Goal: Find specific page/section: Find specific page/section

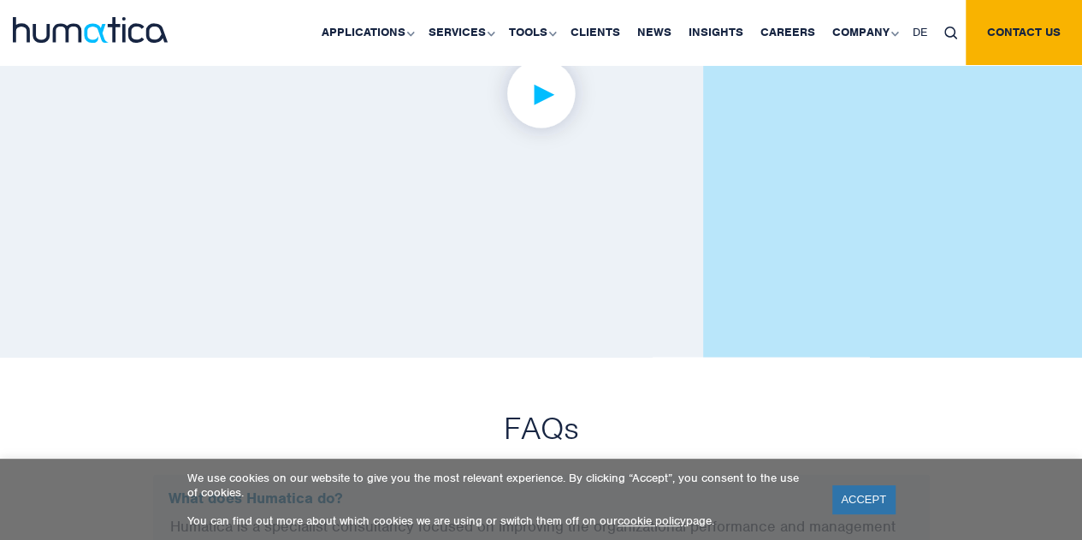
scroll to position [4107, 0]
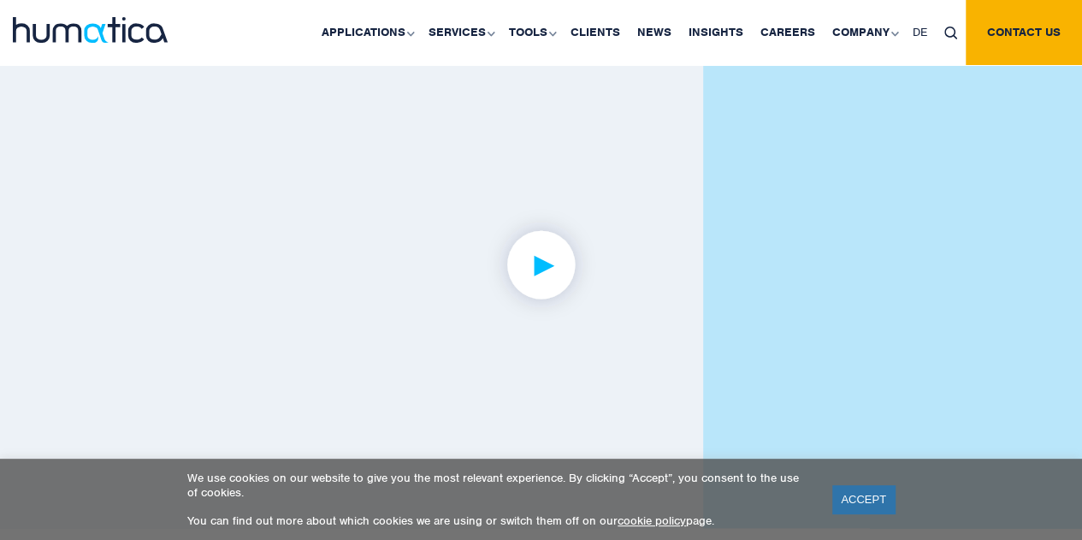
click at [550, 239] on img at bounding box center [541, 265] width 133 height 133
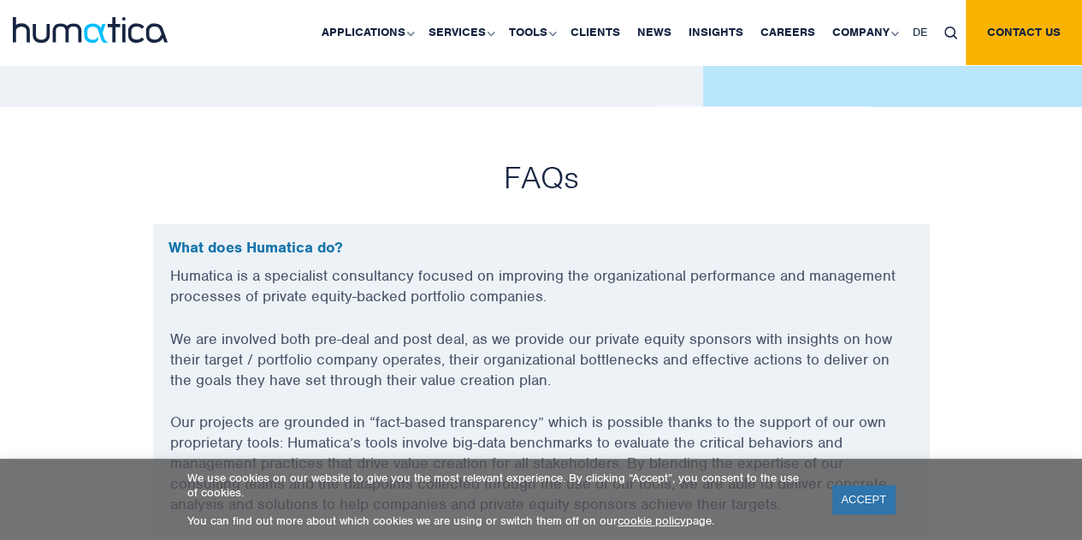
scroll to position [4278, 0]
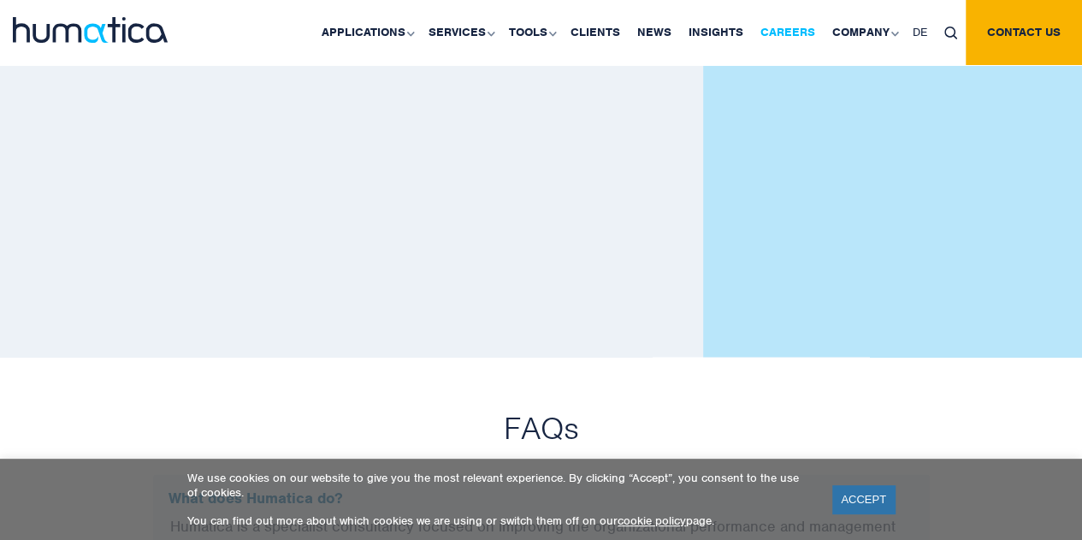
click at [780, 31] on link "Careers" at bounding box center [788, 32] width 72 height 65
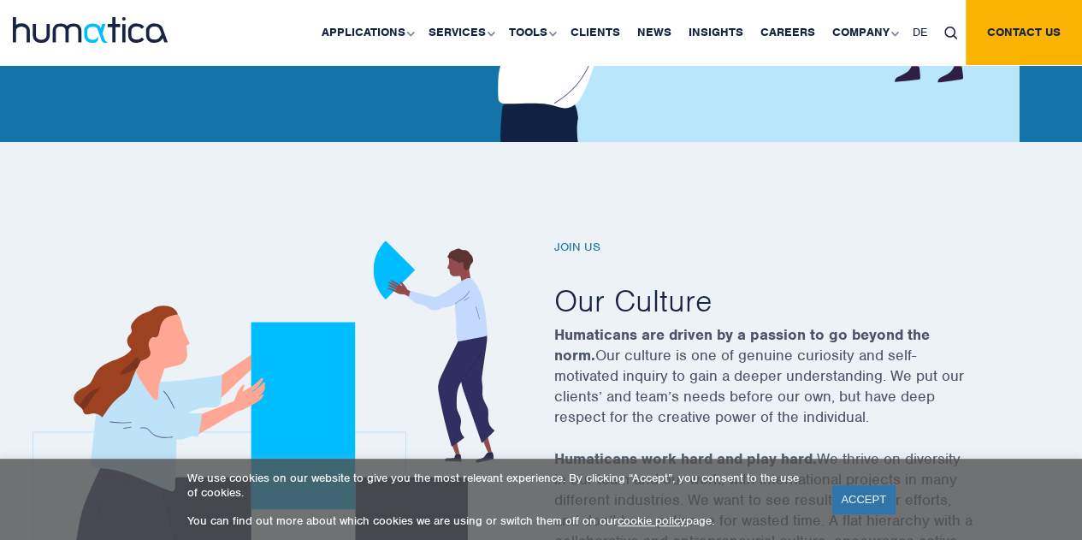
scroll to position [599, 0]
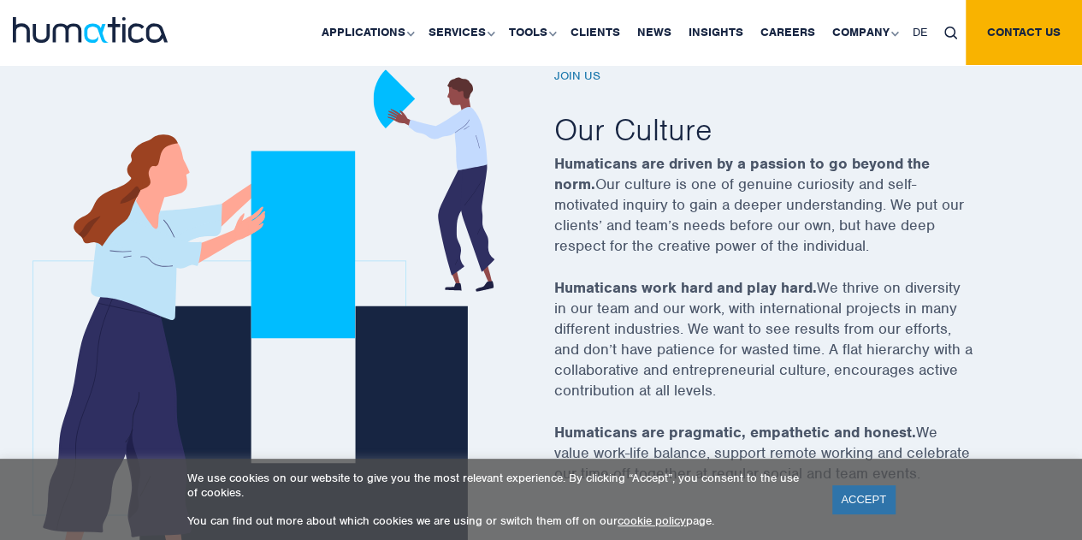
click at [573, 71] on h6 "Join us" at bounding box center [785, 76] width 462 height 15
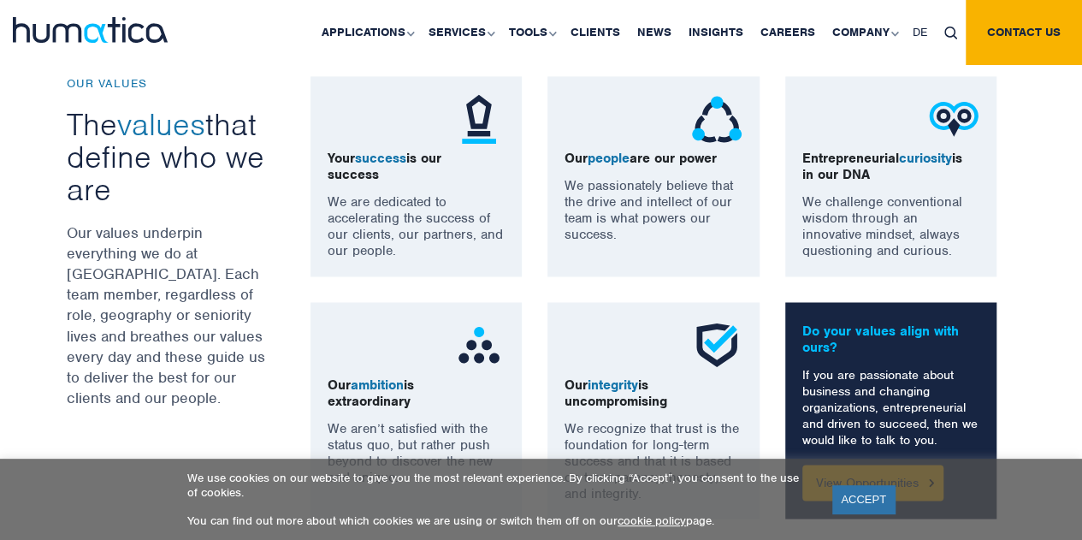
scroll to position [1455, 0]
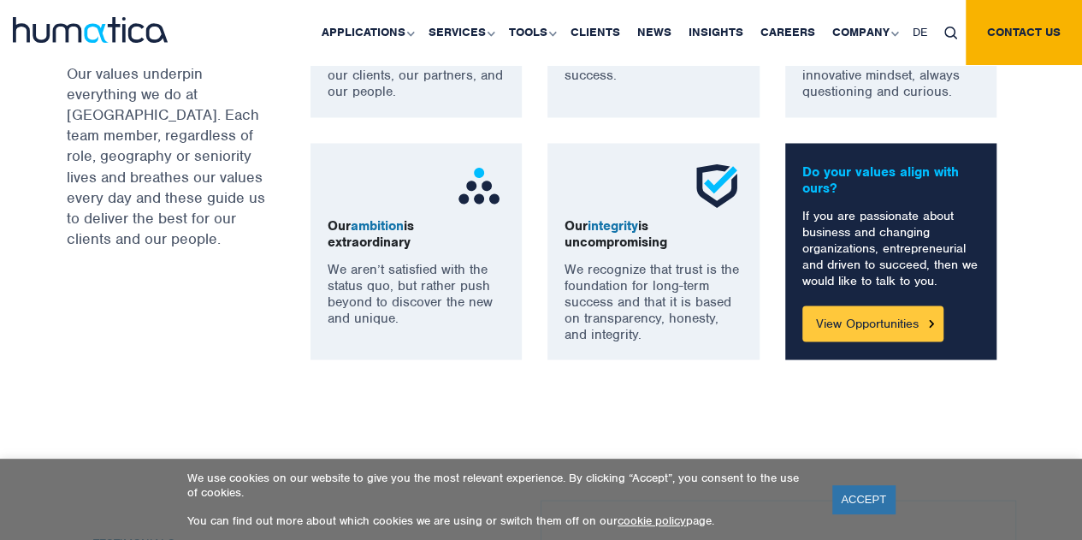
click at [857, 305] on link "View Opportunities" at bounding box center [873, 323] width 141 height 36
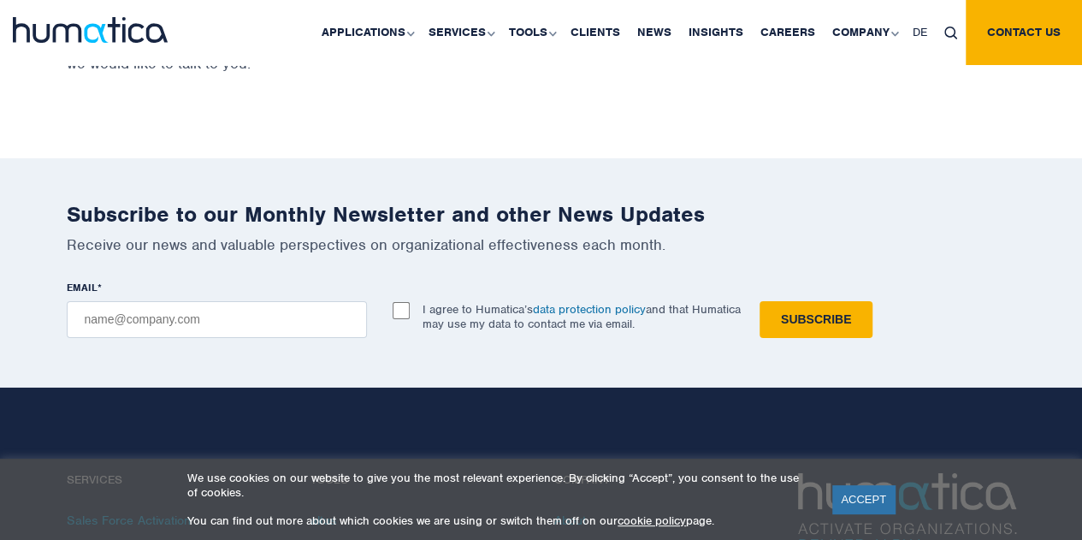
scroll to position [5699, 0]
